Goal: Transaction & Acquisition: Download file/media

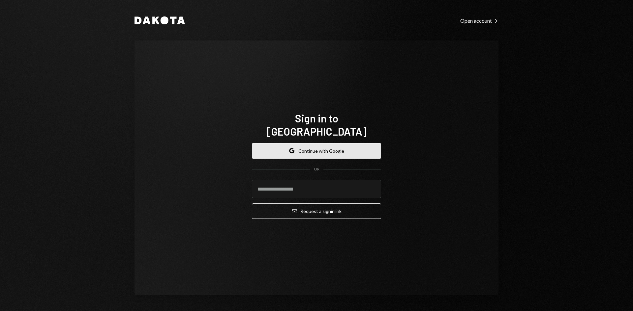
click at [303, 143] on button "Google Continue with Google" at bounding box center [316, 150] width 129 height 15
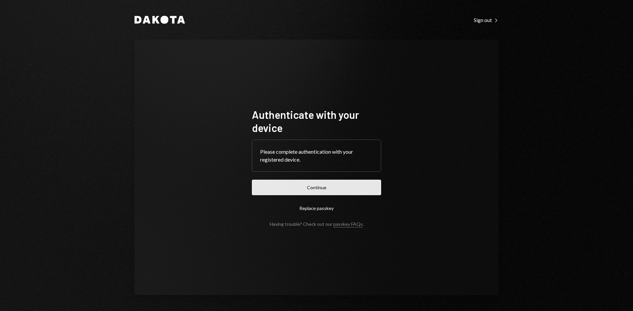
click at [312, 186] on button "Continue" at bounding box center [316, 187] width 129 height 15
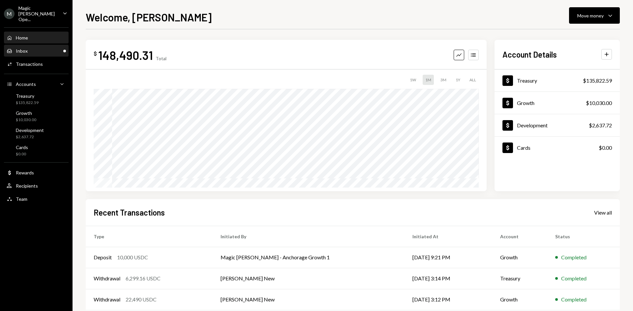
click at [52, 48] on div "Inbox Inbox" at bounding box center [36, 51] width 59 height 6
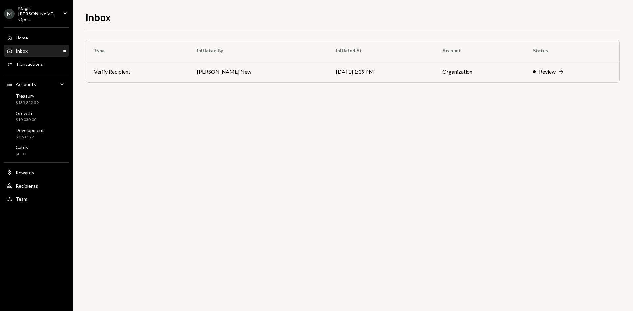
click at [58, 11] on div "M Magic [PERSON_NAME] Ope... Caret Down" at bounding box center [36, 13] width 73 height 17
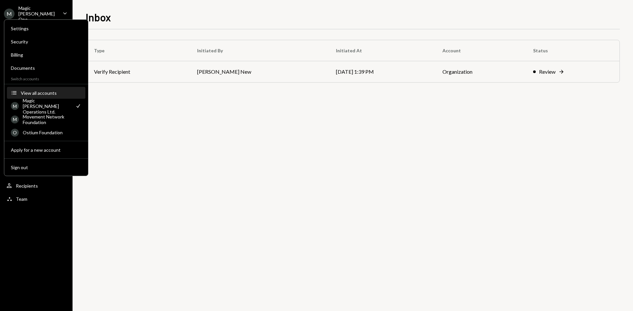
click at [58, 96] on button "Accounts View all accounts" at bounding box center [46, 93] width 78 height 12
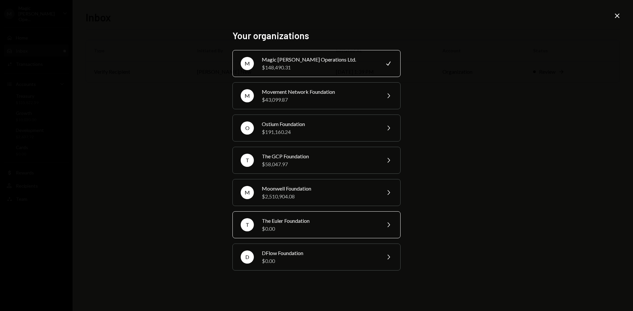
click at [300, 230] on div "$0.00" at bounding box center [319, 229] width 115 height 8
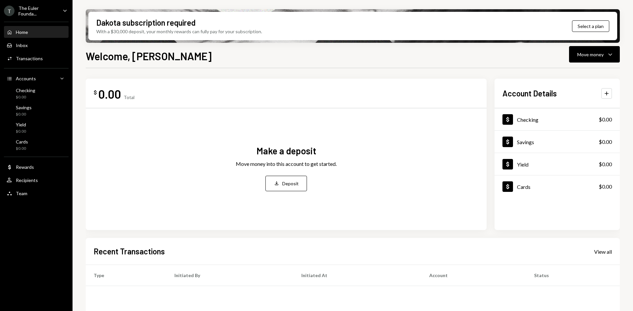
click at [350, 73] on div "$ 0.00 Total Make a deposit Move money into this account to get started. Deposi…" at bounding box center [353, 236] width 534 height 337
click at [605, 55] on div "Move money Caret Down" at bounding box center [594, 54] width 34 height 8
click at [573, 107] on div "Deposit Deposit" at bounding box center [584, 104] width 66 height 15
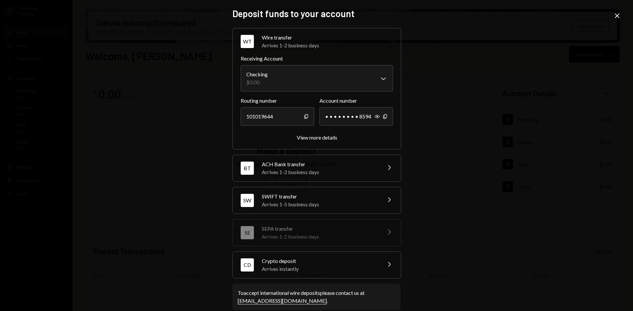
click at [288, 271] on div "Arrives instantly" at bounding box center [319, 269] width 115 height 8
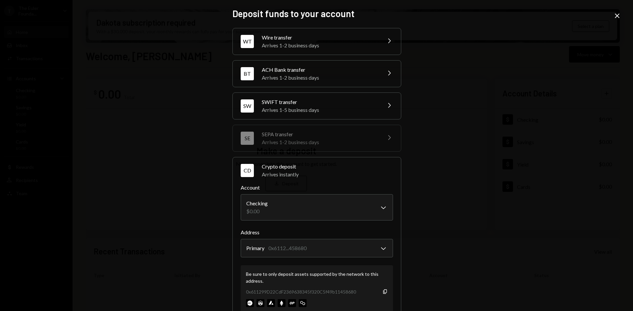
scroll to position [52, 0]
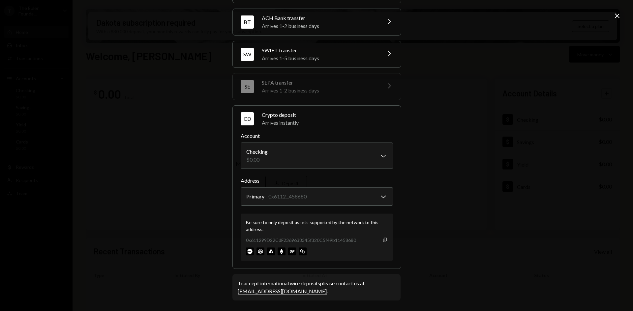
click at [383, 241] on icon "Copy" at bounding box center [384, 240] width 5 height 5
click at [619, 14] on icon "Close" at bounding box center [617, 16] width 8 height 8
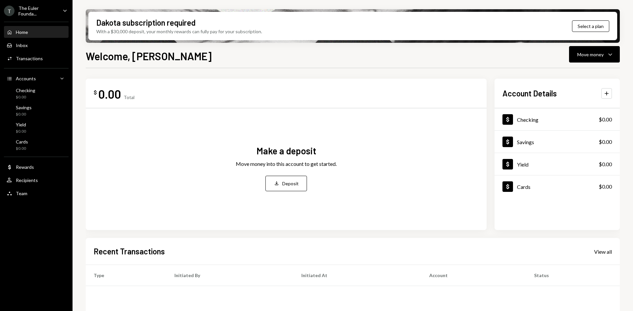
click at [45, 6] on div "T The Euler Founda..." at bounding box center [30, 10] width 53 height 11
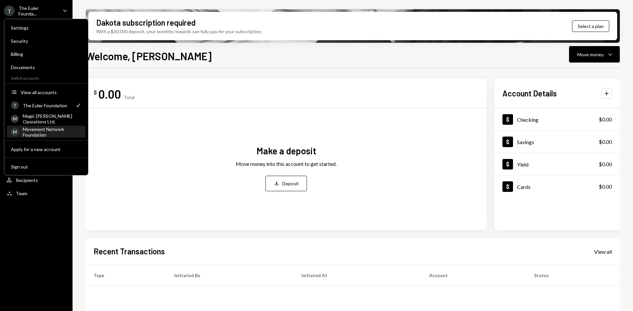
click at [56, 130] on div "Movement Network Foundation" at bounding box center [52, 132] width 59 height 11
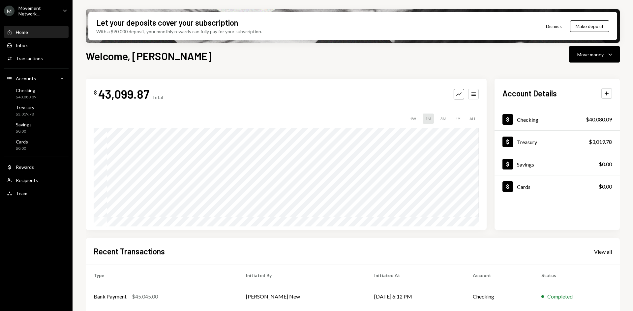
click at [37, 10] on div "Movement Network..." at bounding box center [37, 10] width 39 height 11
click at [241, 60] on div "Welcome, Richard Move money Caret Down" at bounding box center [353, 55] width 534 height 15
click at [48, 9] on div "Movement Network..." at bounding box center [37, 10] width 39 height 11
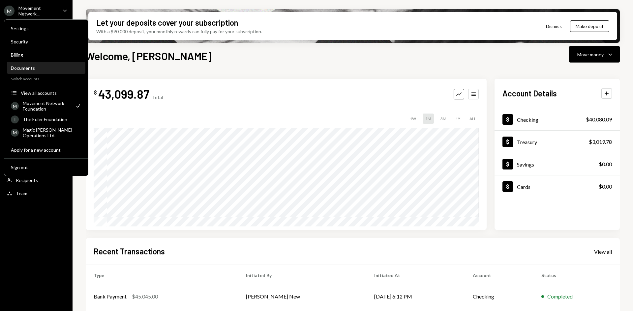
click at [43, 67] on div "Documents" at bounding box center [46, 68] width 71 height 6
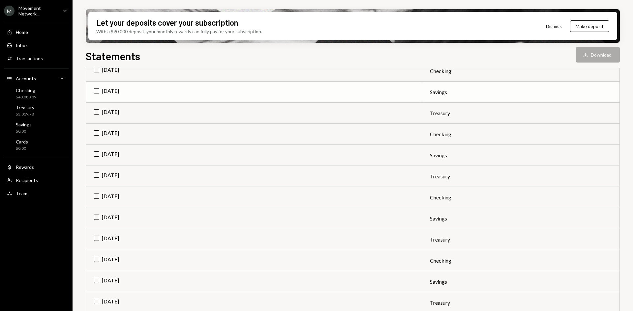
scroll to position [83, 0]
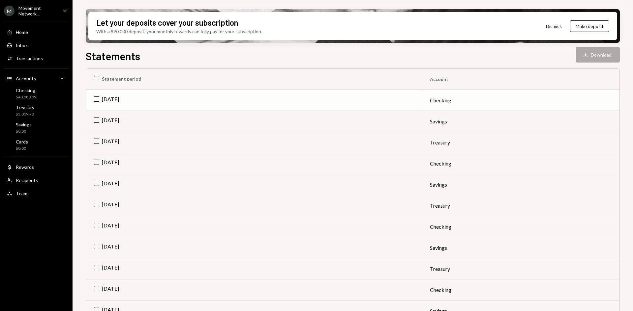
click at [97, 99] on td "[DATE]" at bounding box center [254, 100] width 336 height 21
click at [94, 165] on td "[DATE]" at bounding box center [254, 163] width 336 height 21
click at [96, 227] on td "[DATE]" at bounding box center [254, 227] width 336 height 21
click at [588, 57] on button "Download Download (3)" at bounding box center [594, 54] width 50 height 15
